Goal: Transaction & Acquisition: Purchase product/service

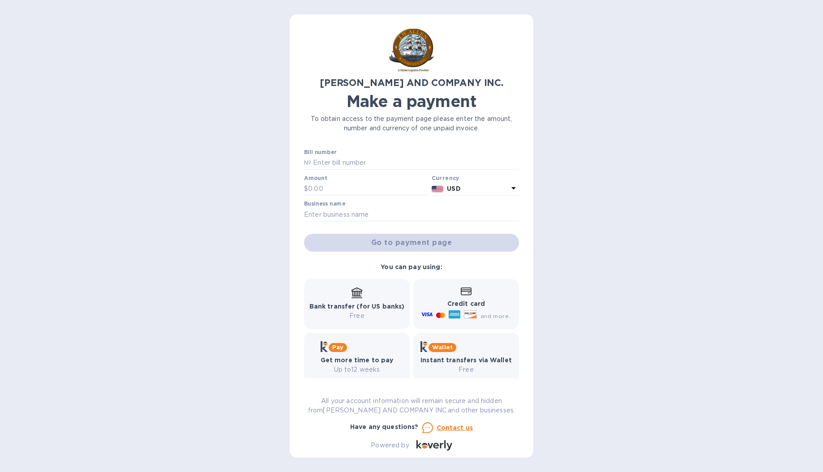
click at [339, 302] on p "Bank transfer (for US banks)" at bounding box center [356, 306] width 95 height 9
click at [341, 193] on input "text" at bounding box center [368, 188] width 120 height 13
type input "1,475.29"
click at [324, 217] on input "text" at bounding box center [411, 214] width 215 height 13
type input "We Might be on Fire Llc"
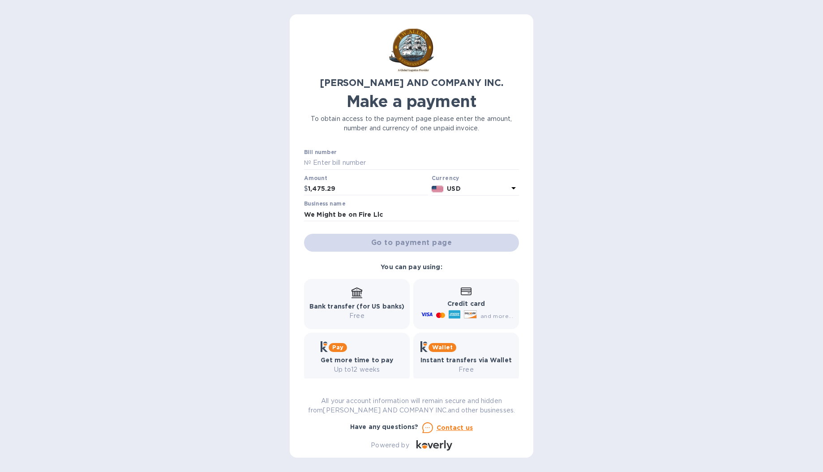
drag, startPoint x: 324, startPoint y: 217, endPoint x: 234, endPoint y: 225, distance: 90.3
click at [234, 225] on div "[PERSON_NAME] AND COMPANY INC. Make a payment To obtain access to the payment p…" at bounding box center [411, 236] width 823 height 472
click at [429, 250] on div "Go to payment page" at bounding box center [411, 242] width 219 height 21
drag, startPoint x: 401, startPoint y: 232, endPoint x: 398, endPoint y: 223, distance: 8.8
click at [401, 232] on div "Bill number № Amount $ 1,475.29 Currency USD Business name We Might be on Fire …" at bounding box center [411, 200] width 219 height 106
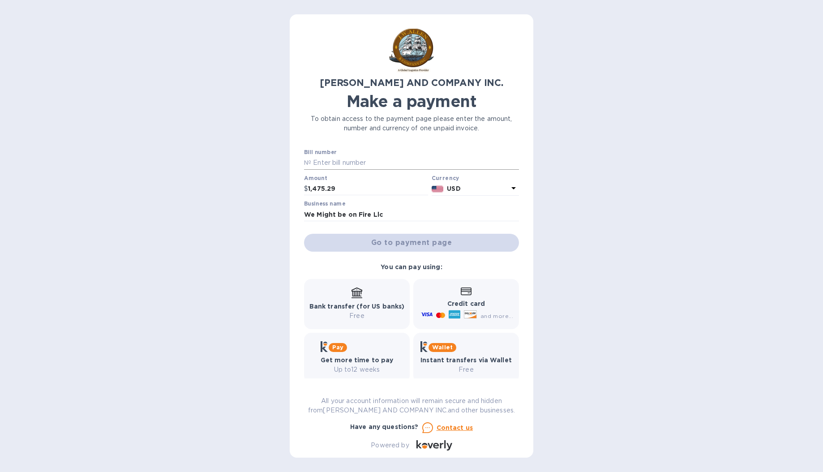
click at [354, 165] on input "text" at bounding box center [415, 162] width 208 height 13
paste input "16343025"
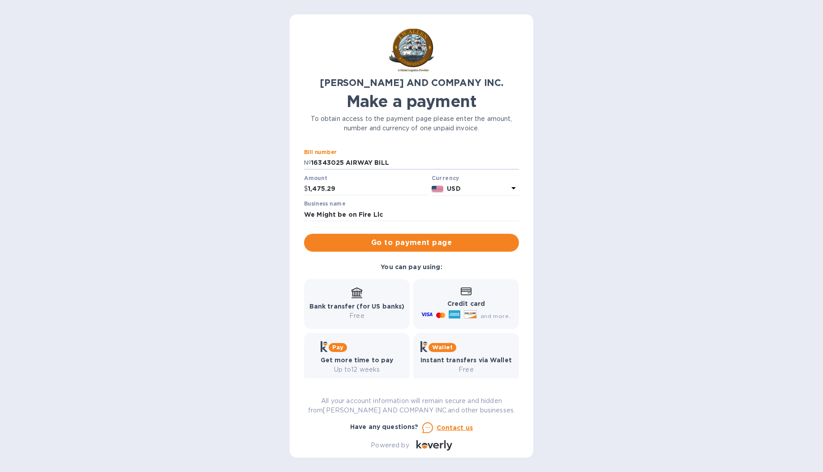
type input "16343025 AIRWAY BILL"
click at [179, 220] on div "[PERSON_NAME] AND COMPANY INC. Make a payment To obtain access to the payment p…" at bounding box center [411, 236] width 823 height 472
click at [396, 212] on input "We Might be on Fire Llc" at bounding box center [411, 214] width 215 height 13
type input "We Might be on Fire LLC"
click at [239, 231] on div "[PERSON_NAME] AND COMPANY INC. Make a payment To obtain access to the payment p…" at bounding box center [411, 236] width 823 height 472
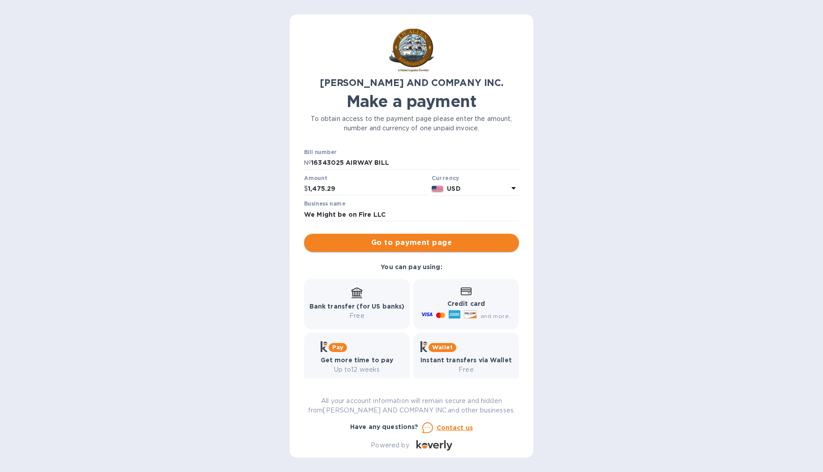
click at [395, 241] on span "Go to payment page" at bounding box center [411, 242] width 201 height 11
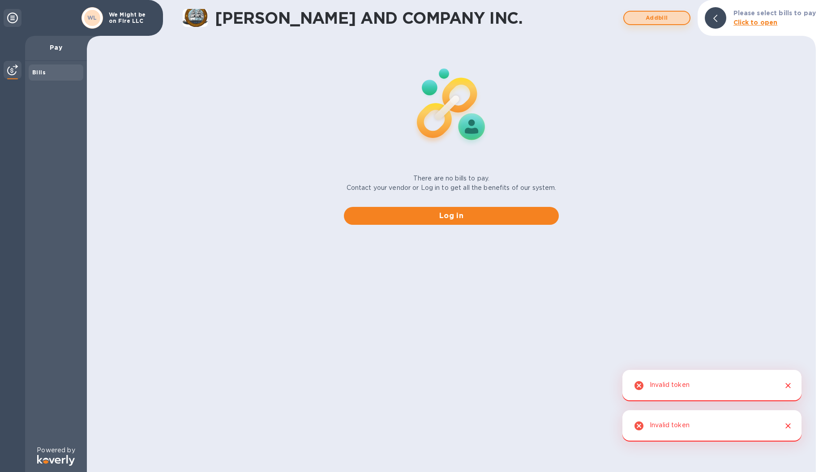
click at [642, 18] on span "Add bill" at bounding box center [656, 18] width 51 height 11
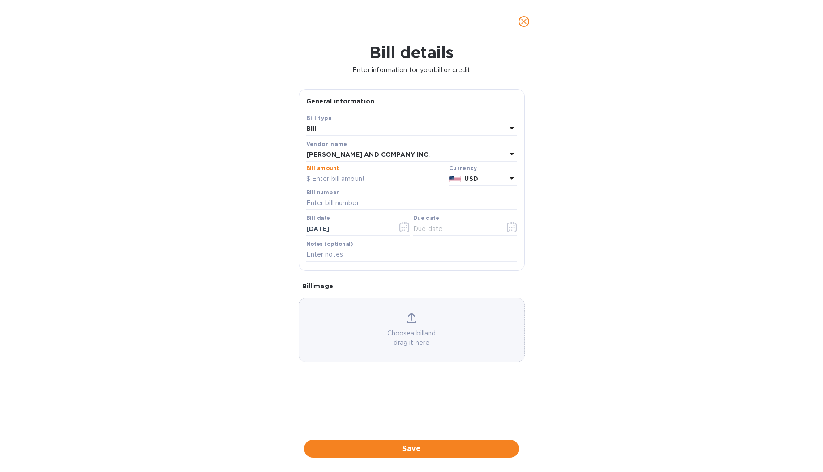
click at [330, 180] on input "text" at bounding box center [375, 178] width 139 height 13
type input "1,475.29"
click at [195, 186] on div "Bill details Enter information for your bill or credit General information Save…" at bounding box center [411, 257] width 823 height 429
click at [324, 198] on input "text" at bounding box center [411, 203] width 211 height 13
paste input "16343025"
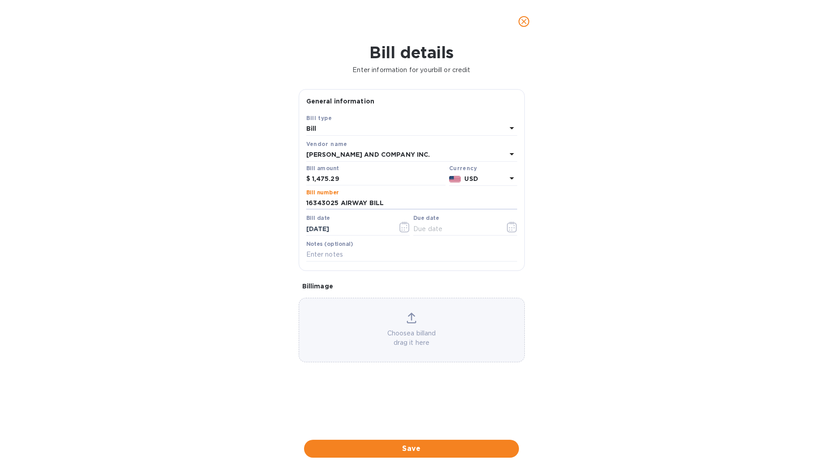
type input "16343025 AIRWAY BILL"
click at [221, 243] on div "Bill details Enter information for your bill or credit General information Save…" at bounding box center [411, 257] width 823 height 429
click at [506, 226] on button "button" at bounding box center [512, 226] width 21 height 21
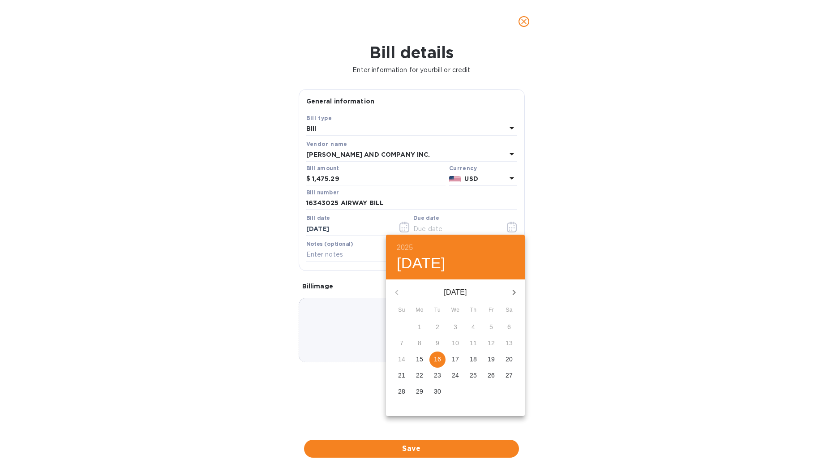
click at [436, 356] on p "16" at bounding box center [437, 359] width 7 height 9
type input "[DATE]"
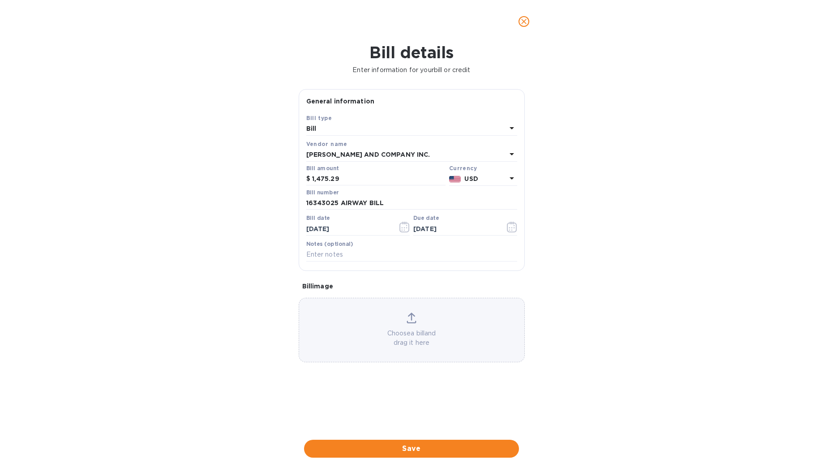
click at [175, 266] on div "Bill details Enter information for your bill or credit General information Save…" at bounding box center [411, 257] width 823 height 429
click at [409, 329] on p "Choose a bill and drag it here" at bounding box center [411, 338] width 225 height 19
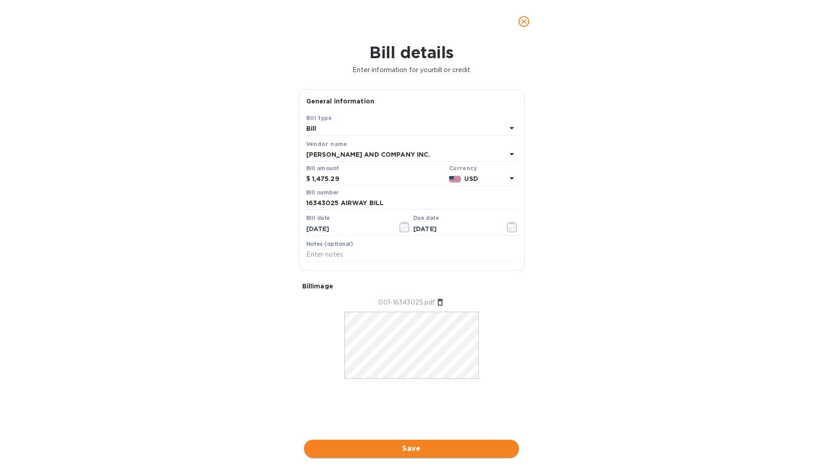
click at [385, 440] on button "Save" at bounding box center [411, 449] width 215 height 18
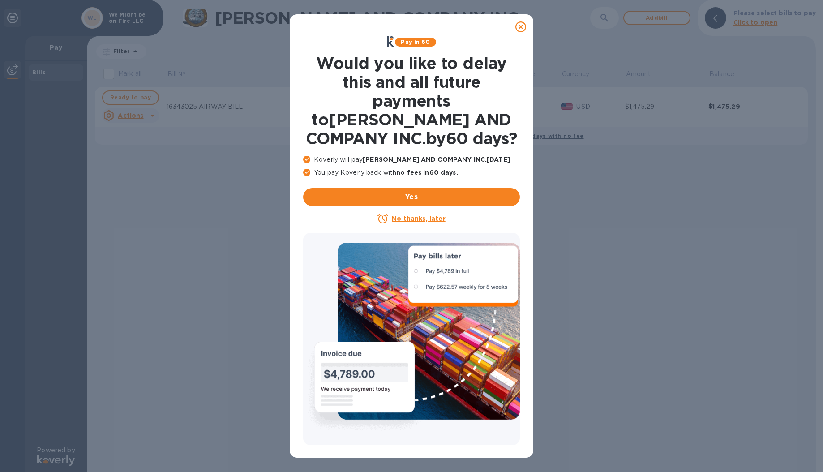
click at [407, 221] on u "No thanks, later" at bounding box center [418, 218] width 53 height 7
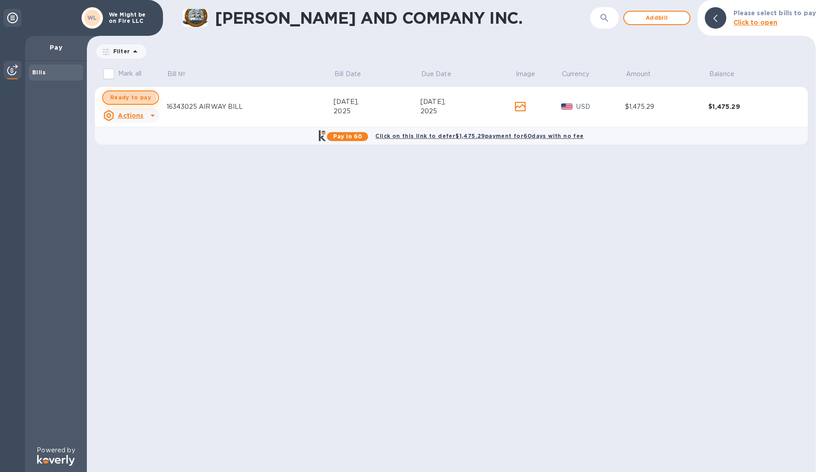
click at [129, 98] on span "Ready to pay" at bounding box center [130, 97] width 41 height 11
checkbox input "true"
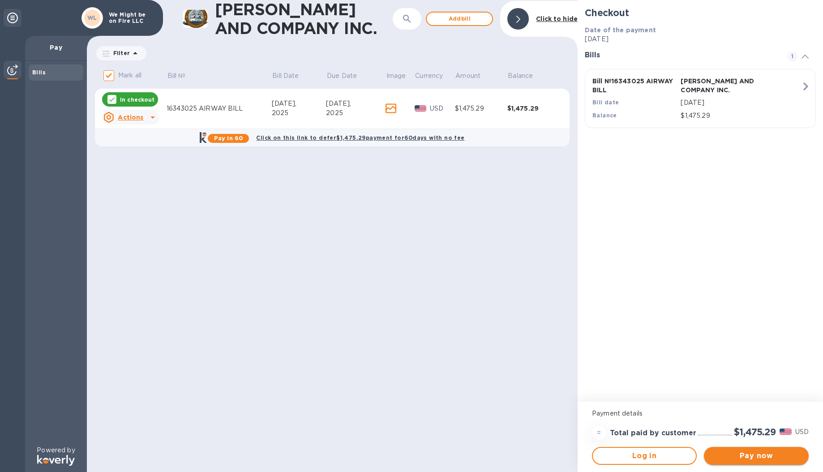
click at [793, 452] on span "Pay now" at bounding box center [756, 455] width 90 height 11
click at [648, 460] on span "Log in" at bounding box center [644, 455] width 89 height 11
